Goal: Task Accomplishment & Management: Complete application form

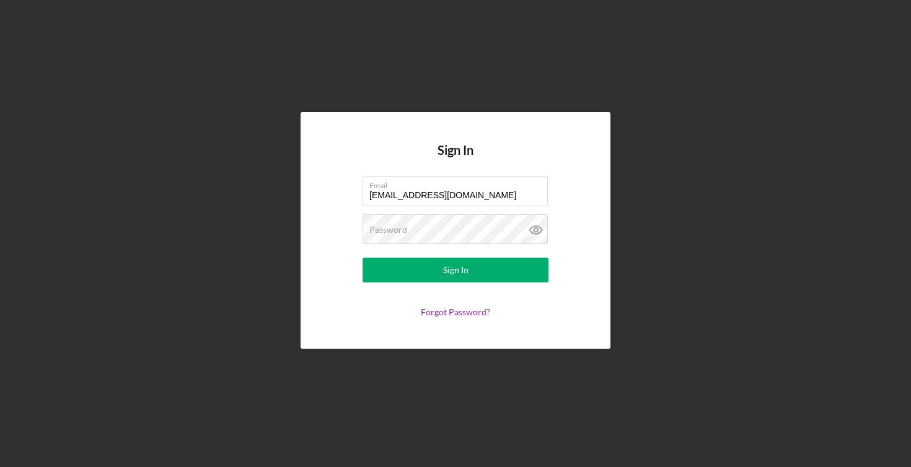
type input "[EMAIL_ADDRESS][DOMAIN_NAME]"
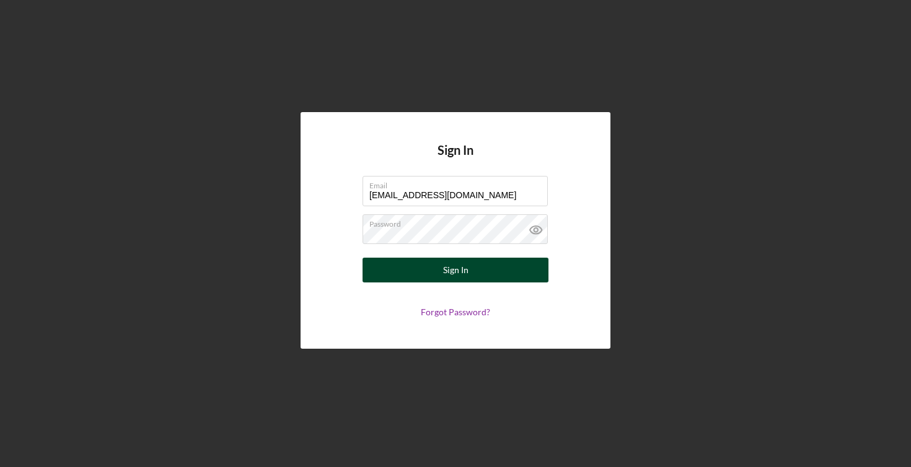
click at [430, 270] on button "Sign In" at bounding box center [456, 270] width 186 height 25
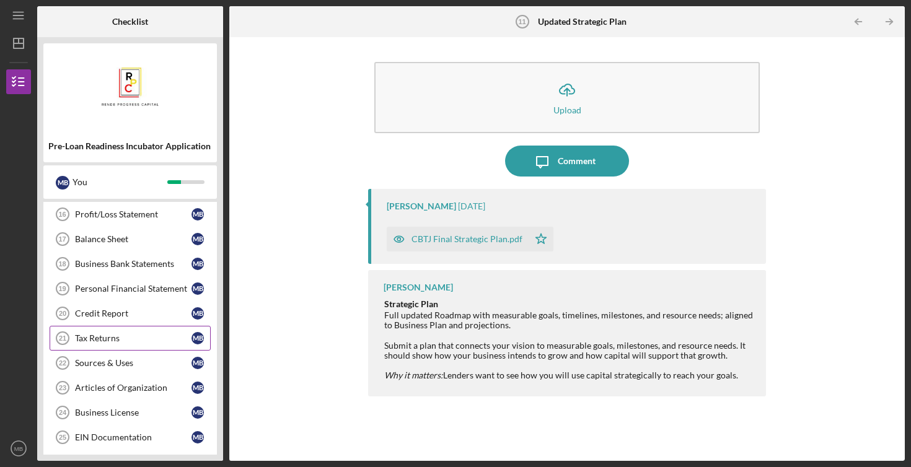
scroll to position [327, 0]
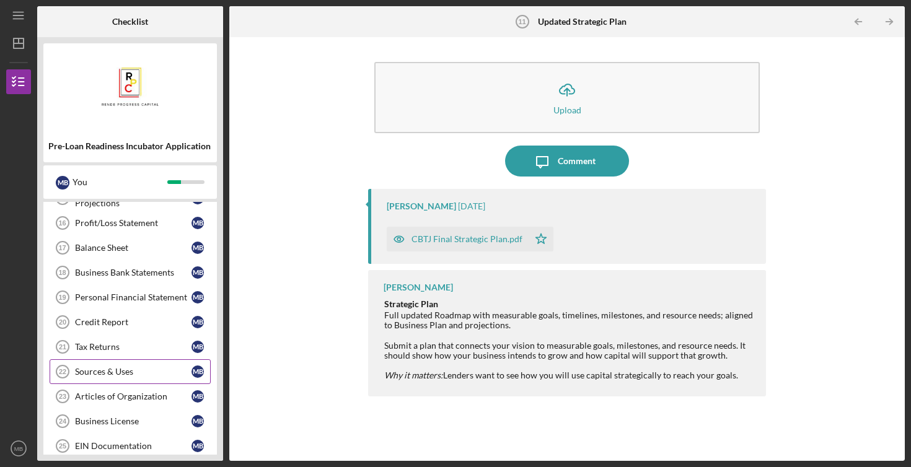
click at [138, 369] on div "Sources & Uses" at bounding box center [133, 372] width 117 height 10
